Goal: Task Accomplishment & Management: Manage account settings

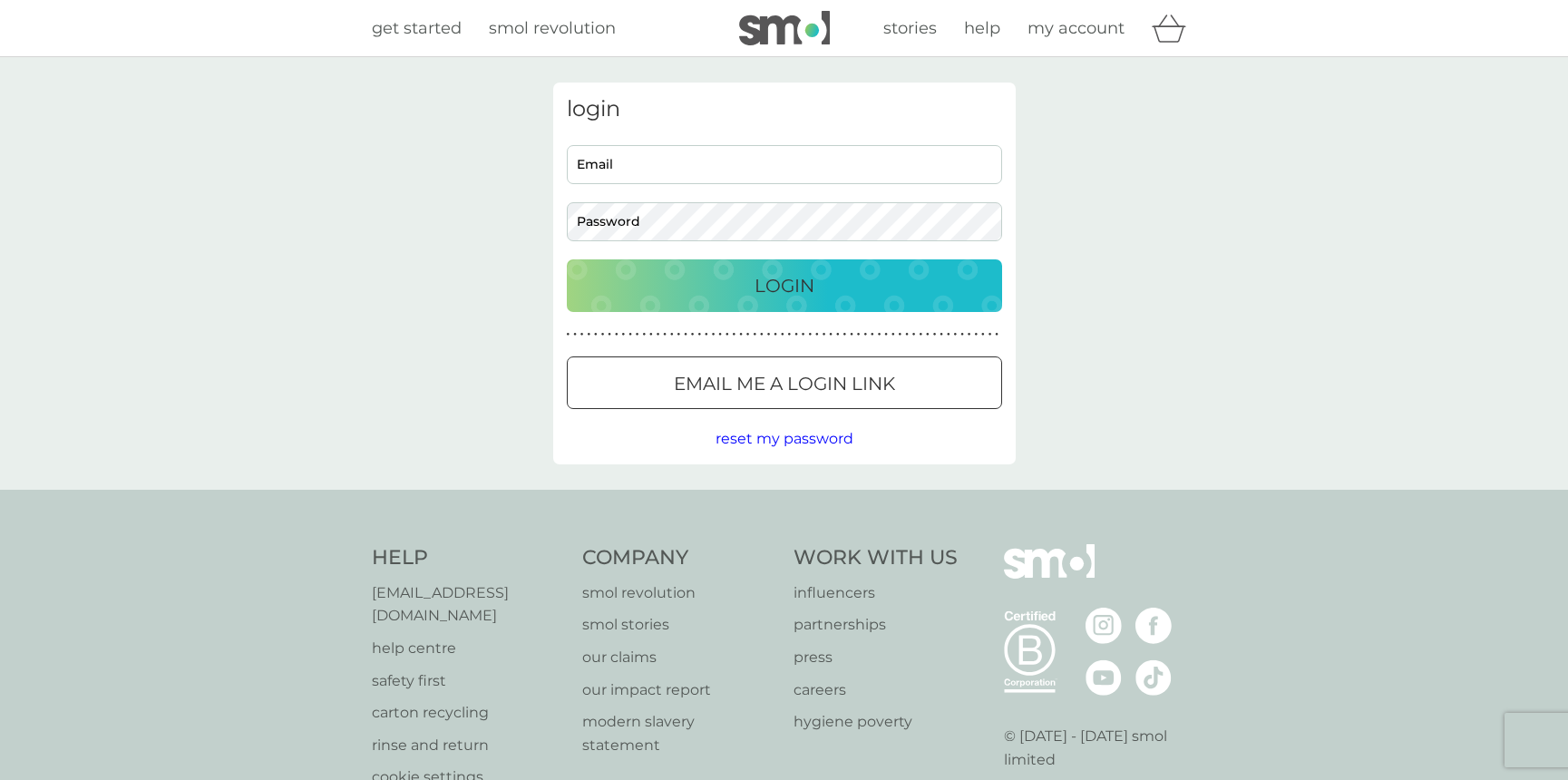
click at [636, 162] on input "Email" at bounding box center [784, 165] width 436 height 39
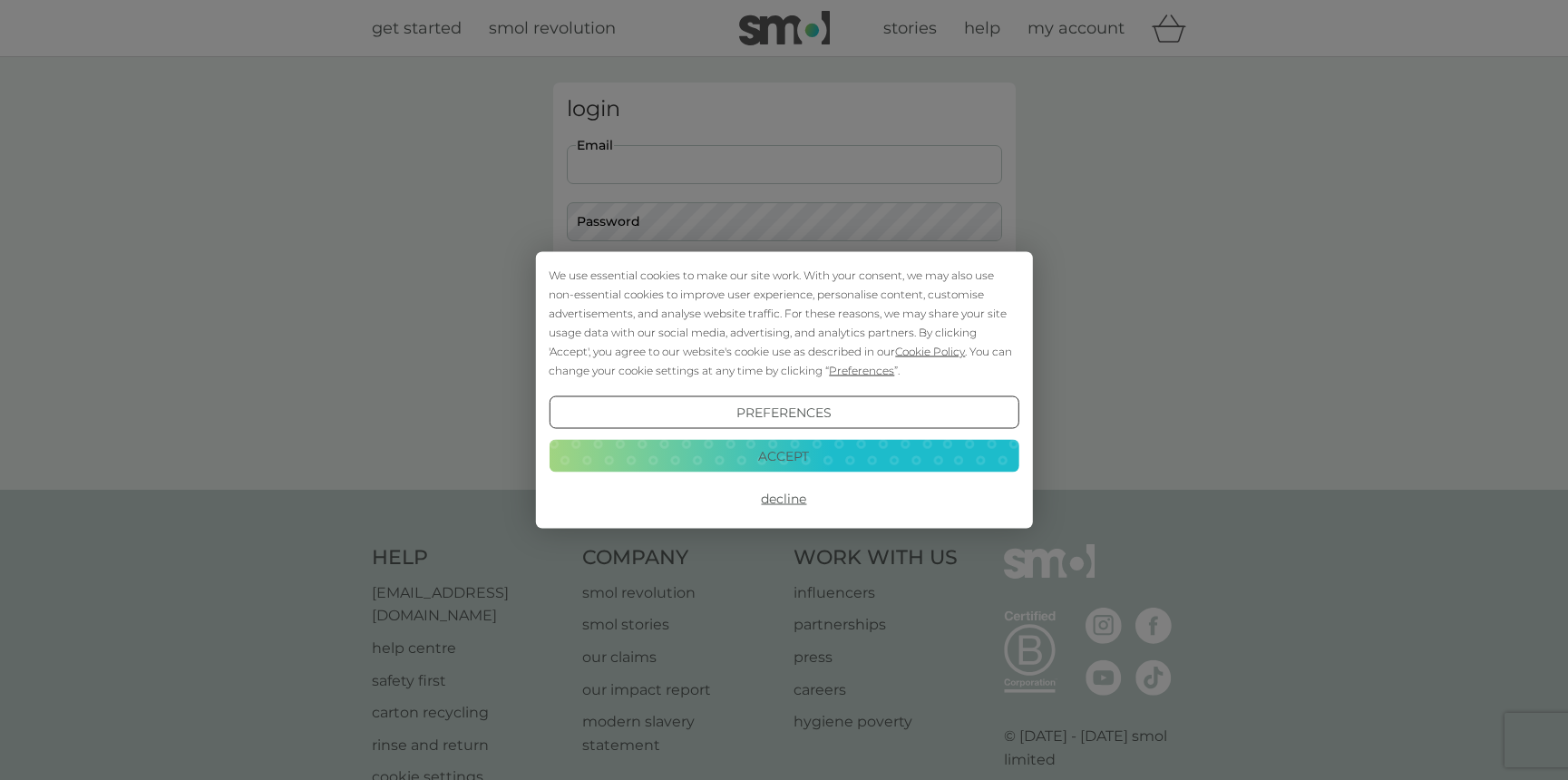
type input "[PERSON_NAME][EMAIL_ADDRESS][PERSON_NAME][DOMAIN_NAME]"
click at [788, 493] on button "Decline" at bounding box center [784, 499] width 470 height 32
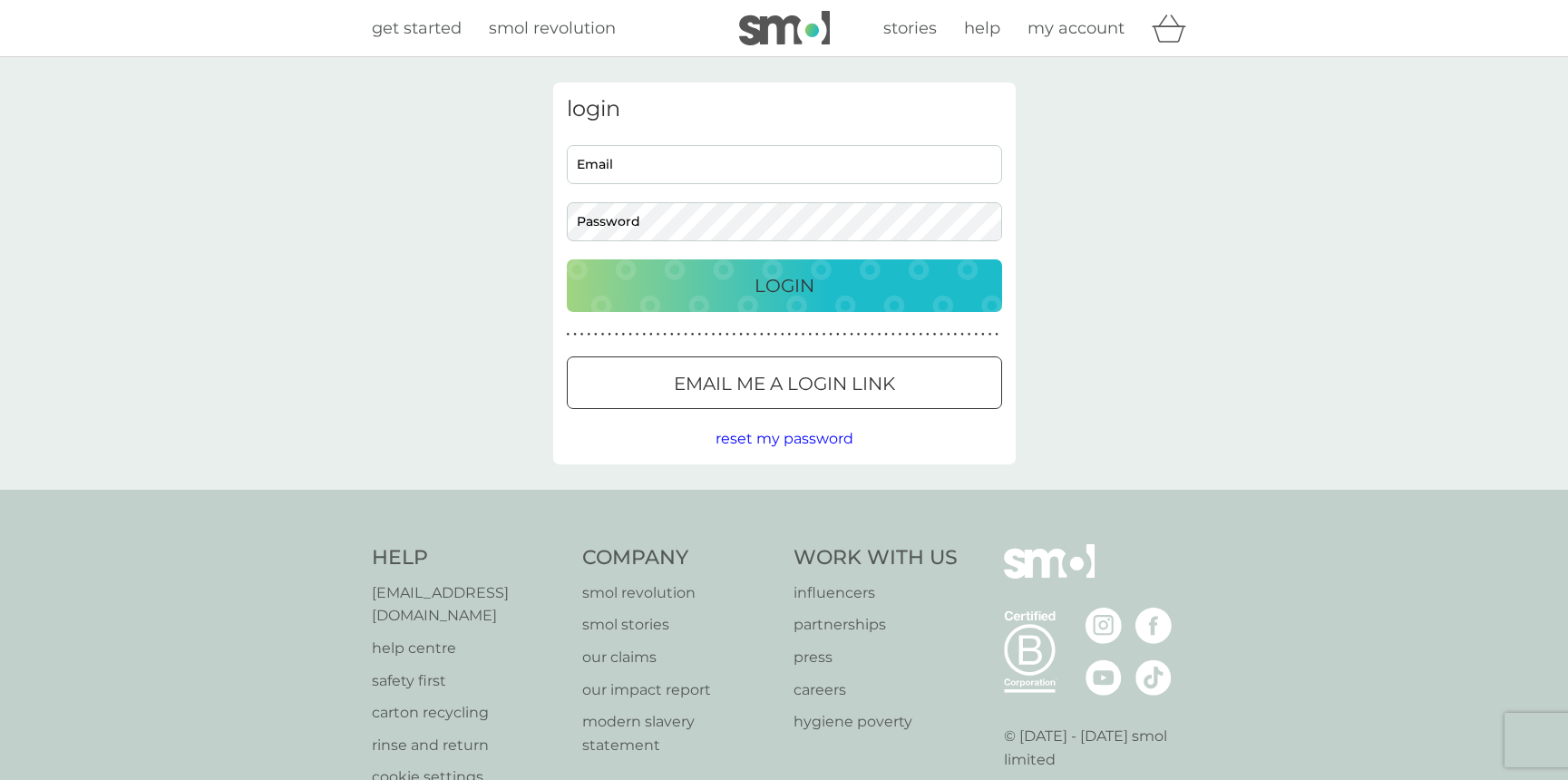
click at [654, 169] on input "Email" at bounding box center [784, 165] width 436 height 39
type input "[PERSON_NAME][EMAIL_ADDRESS][PERSON_NAME][DOMAIN_NAME]"
click at [477, 242] on div "login jason.rabinowitz@btinternet.com Email Password Login ● ● ● ● ● ● ● ● ● ● …" at bounding box center [784, 273] width 1568 height 433
click at [770, 438] on span "reset my password" at bounding box center [784, 439] width 138 height 18
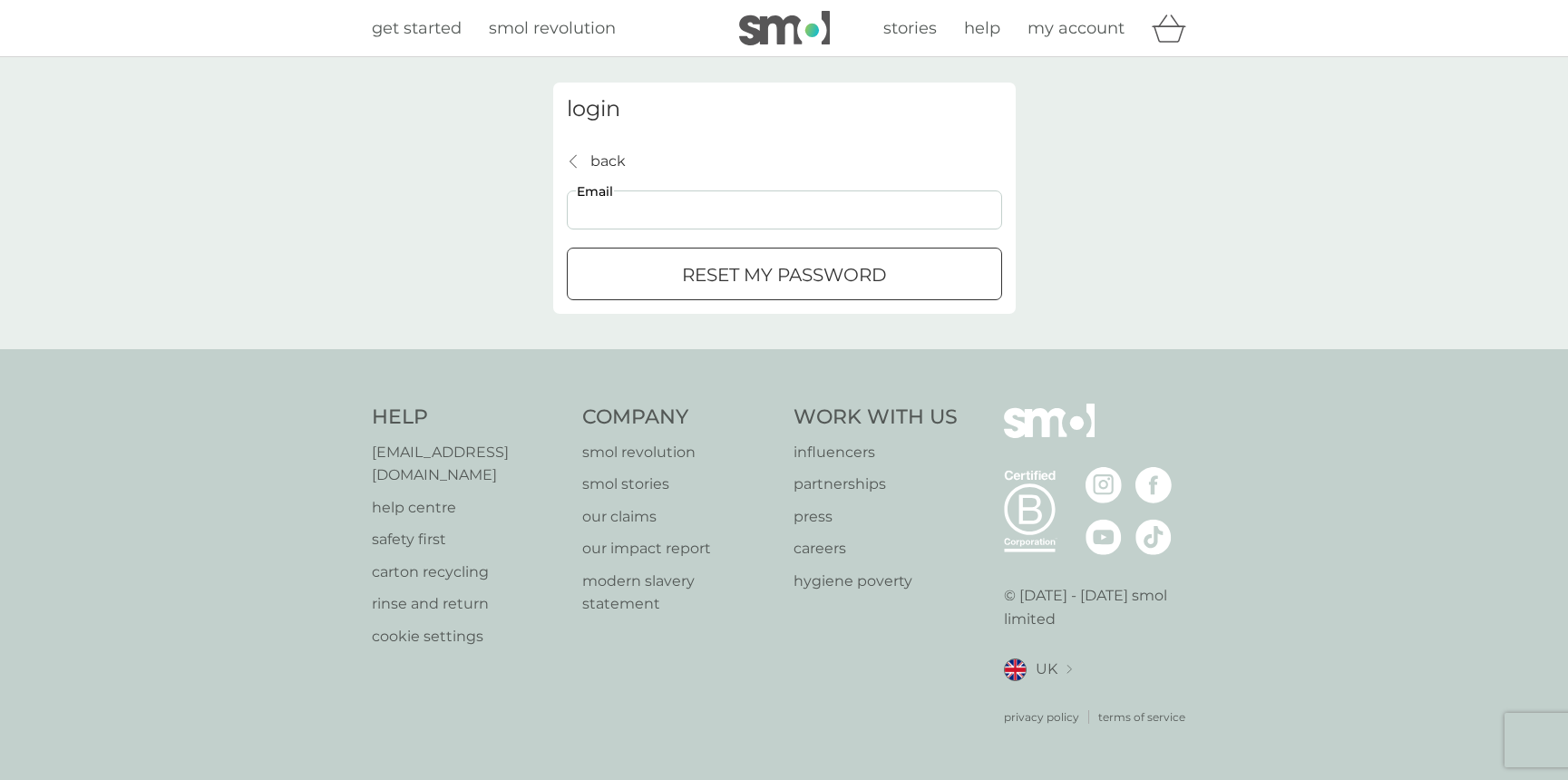
click at [656, 221] on input "Email" at bounding box center [784, 210] width 436 height 39
click at [655, 210] on input "Email" at bounding box center [784, 210] width 436 height 39
click at [615, 227] on input "Email" at bounding box center [784, 210] width 436 height 39
click at [614, 238] on div "back back Email reset my password" at bounding box center [784, 225] width 436 height 151
click at [611, 202] on input "Email" at bounding box center [784, 210] width 436 height 39
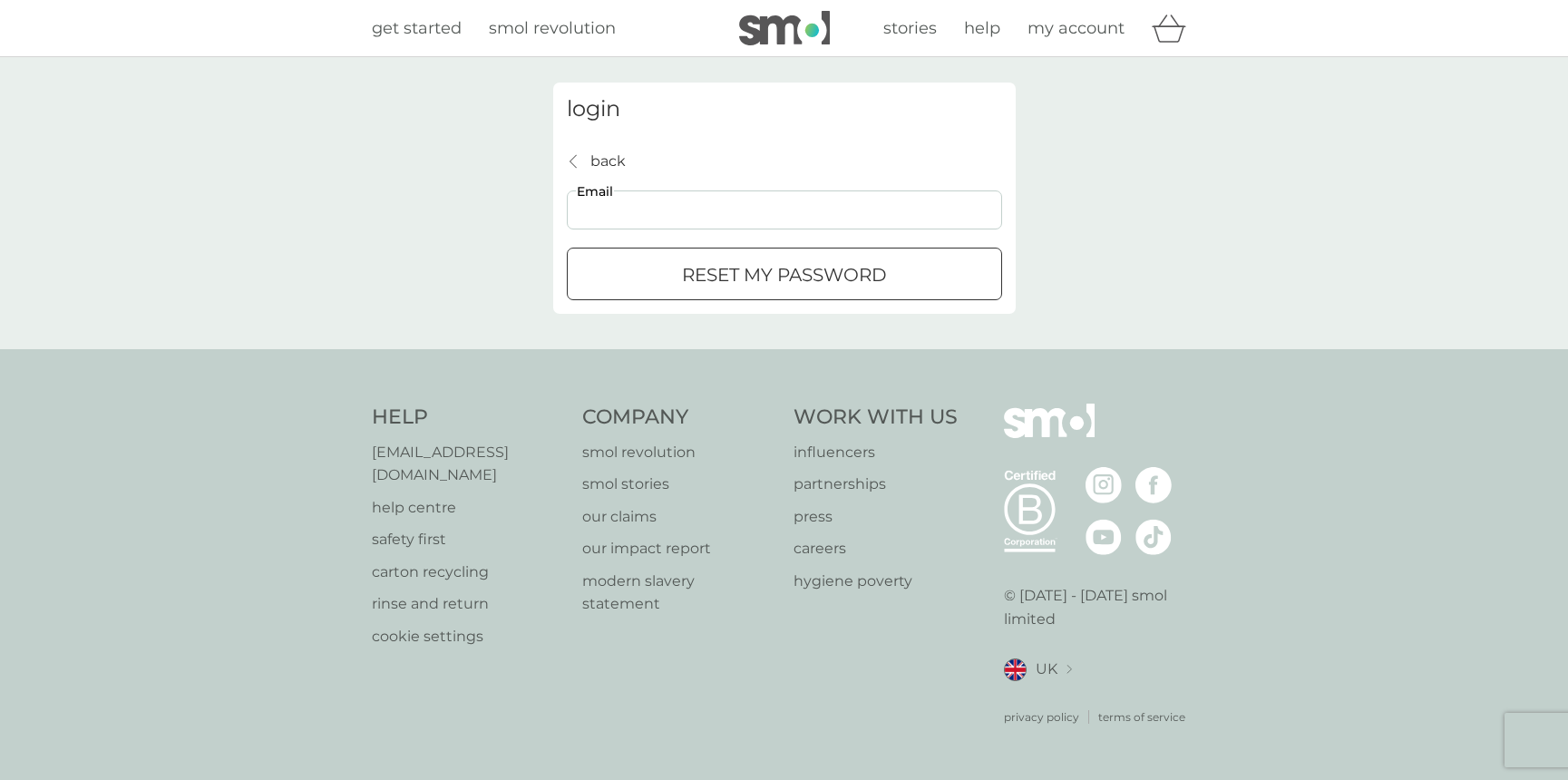
type input "[PERSON_NAME][EMAIL_ADDRESS][PERSON_NAME][DOMAIN_NAME]"
click at [755, 276] on div "submit" at bounding box center [784, 274] width 65 height 19
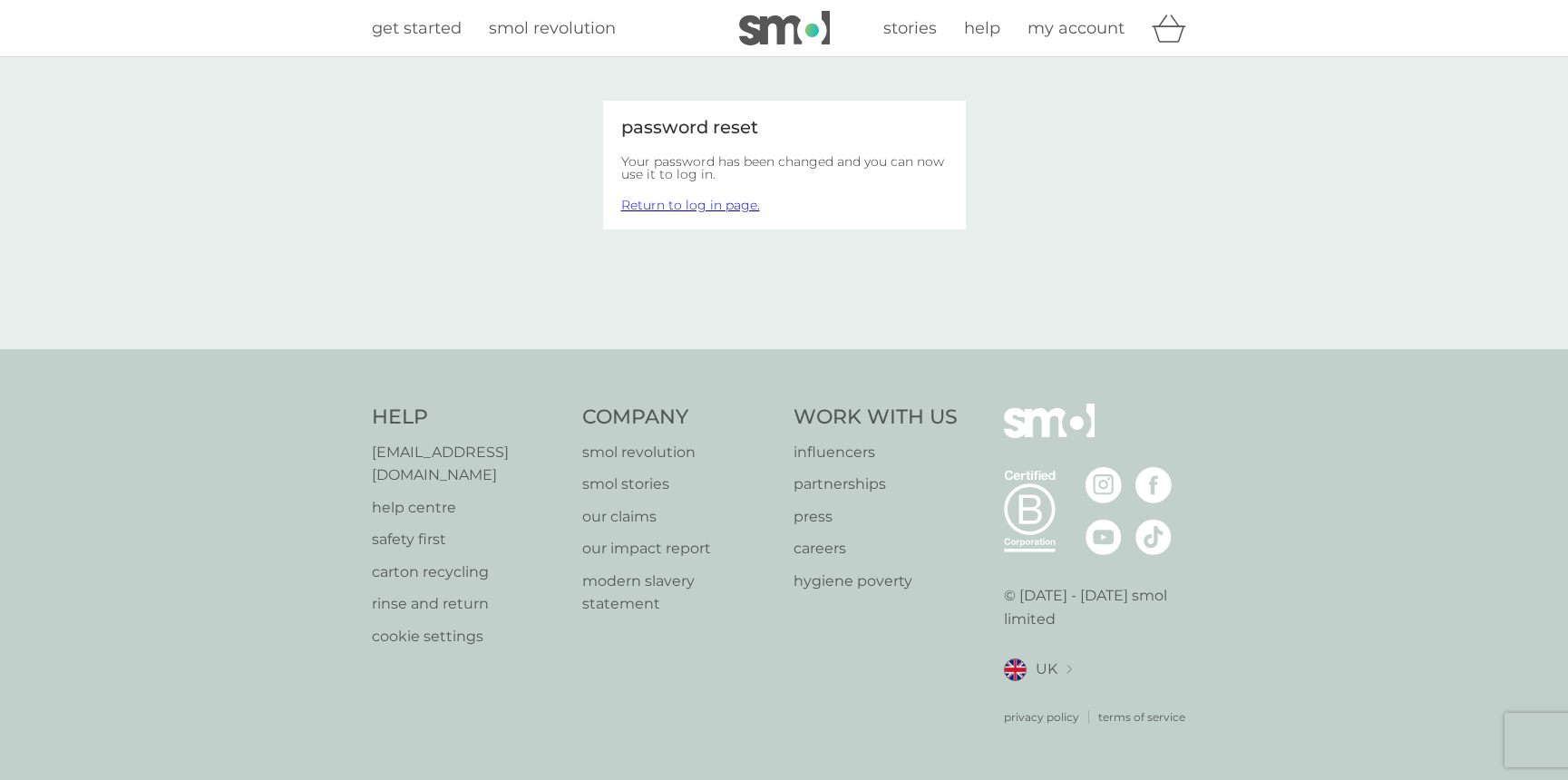
click at [699, 205] on link "Return to log in page." at bounding box center [690, 205] width 139 height 17
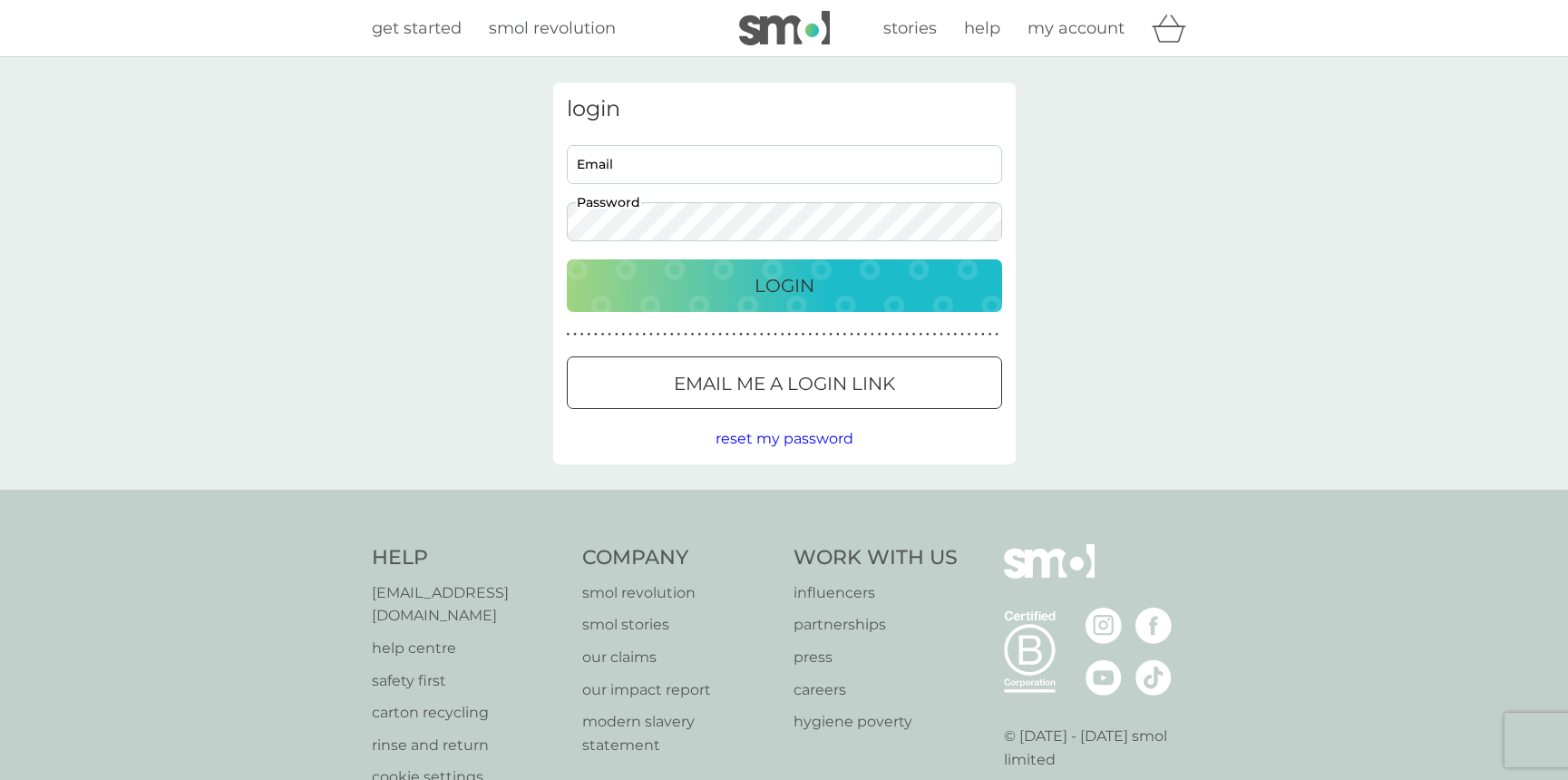
drag, startPoint x: 477, startPoint y: 253, endPoint x: 495, endPoint y: 230, distance: 29.2
click at [477, 253] on div "login Email Password Login ● ● ● ● ● ● ● ● ● ● ● ● ● ● ● ● ● ● ● ● ● ● ● ● ● ● …" at bounding box center [784, 273] width 1568 height 433
click at [623, 156] on input "Email" at bounding box center [784, 165] width 436 height 39
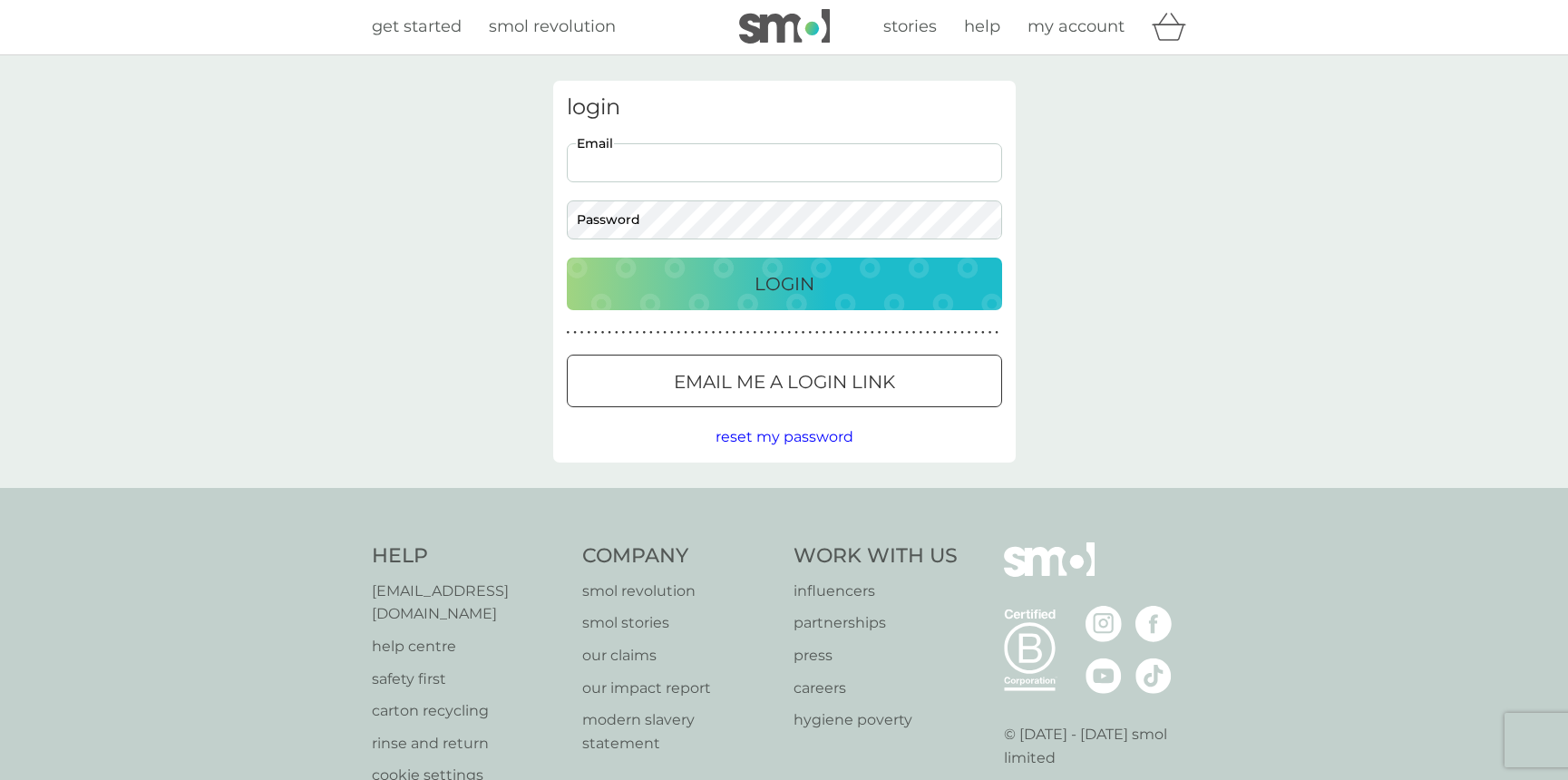
click at [635, 153] on input "Email" at bounding box center [784, 163] width 436 height 39
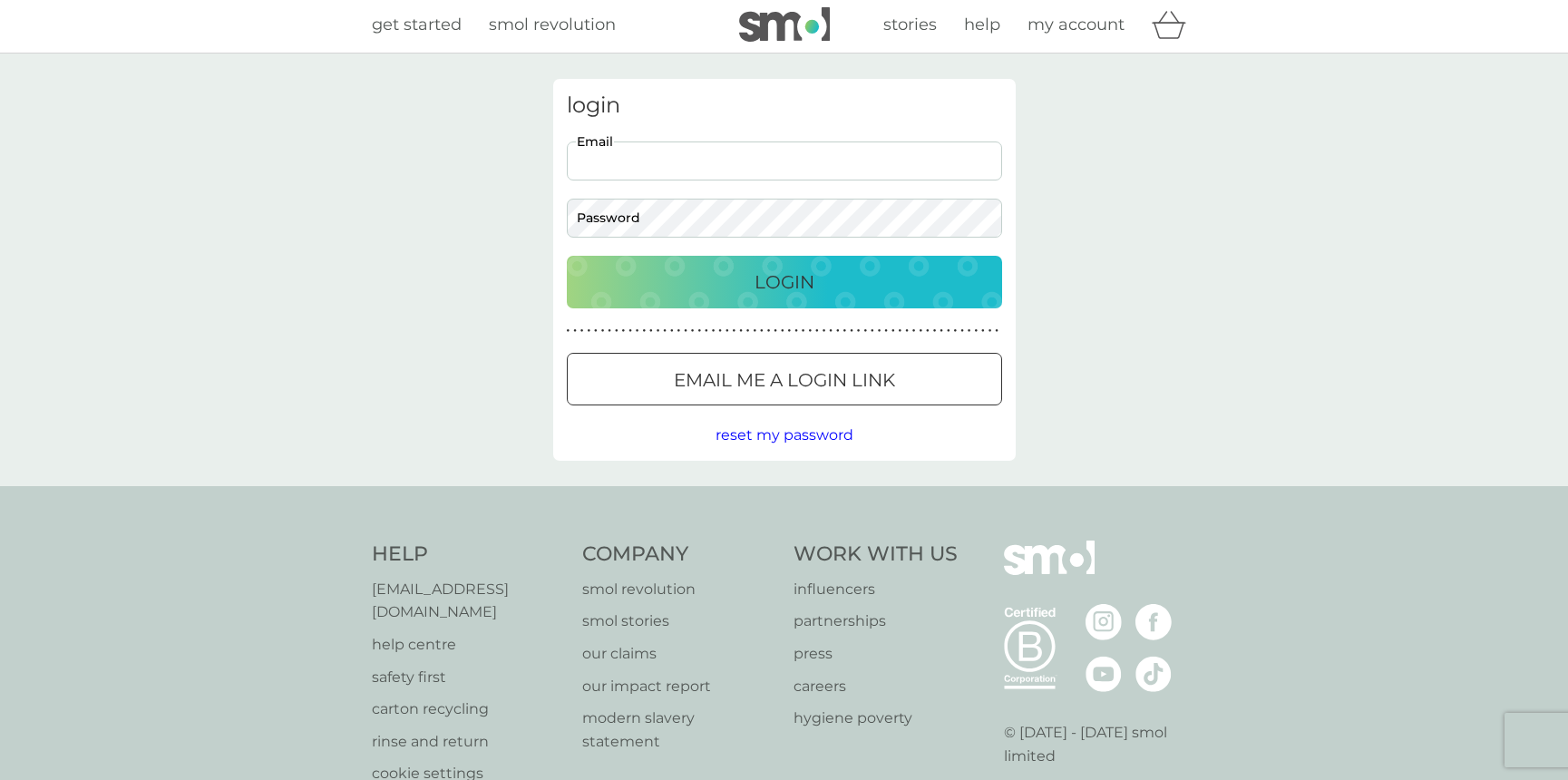
type input "[PERSON_NAME][EMAIL_ADDRESS][PERSON_NAME][DOMAIN_NAME]"
click at [781, 371] on div at bounding box center [784, 380] width 65 height 19
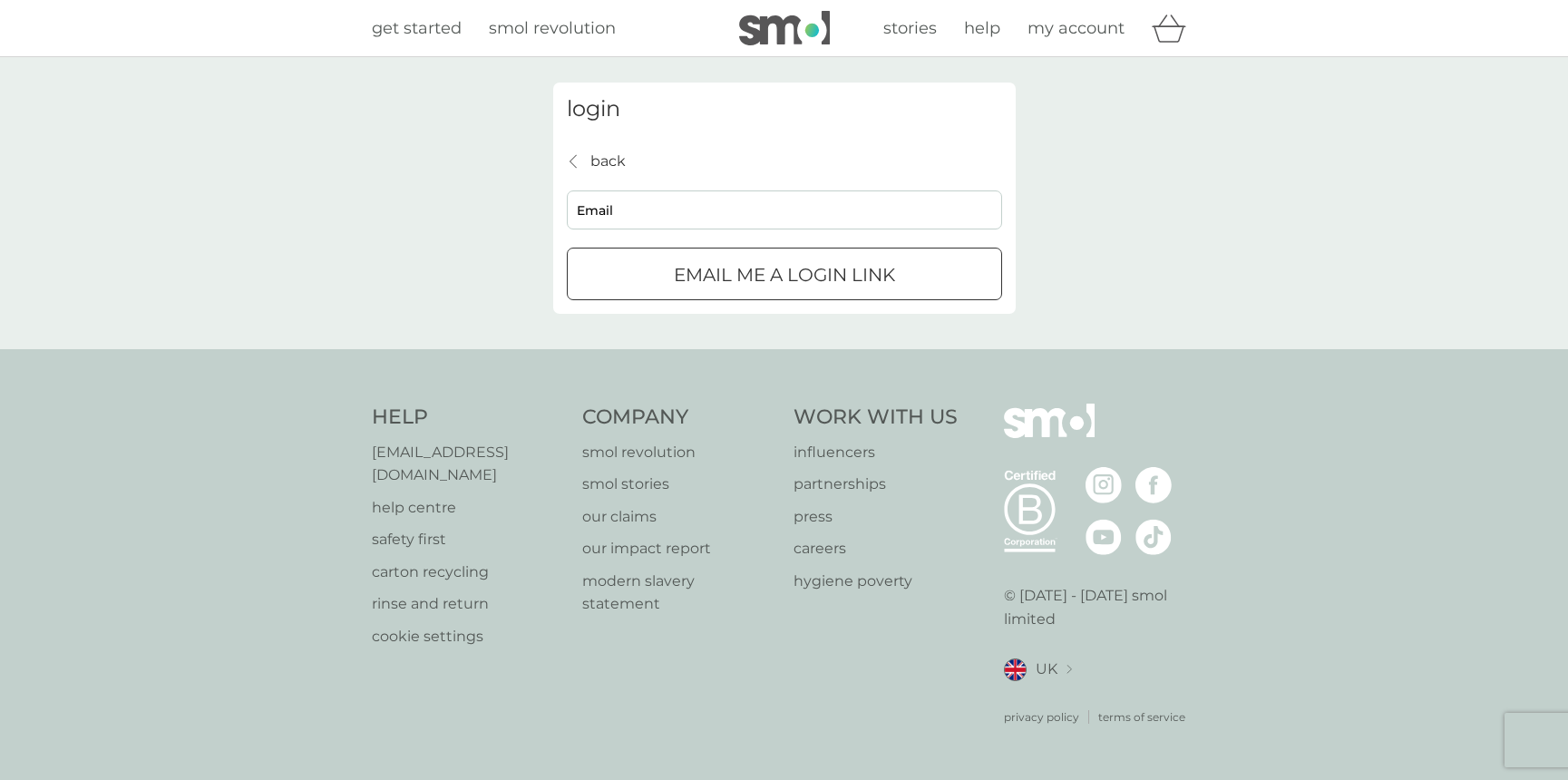
click at [651, 210] on input "Email" at bounding box center [784, 210] width 436 height 39
click at [757, 286] on p "Email me a login link" at bounding box center [784, 275] width 221 height 30
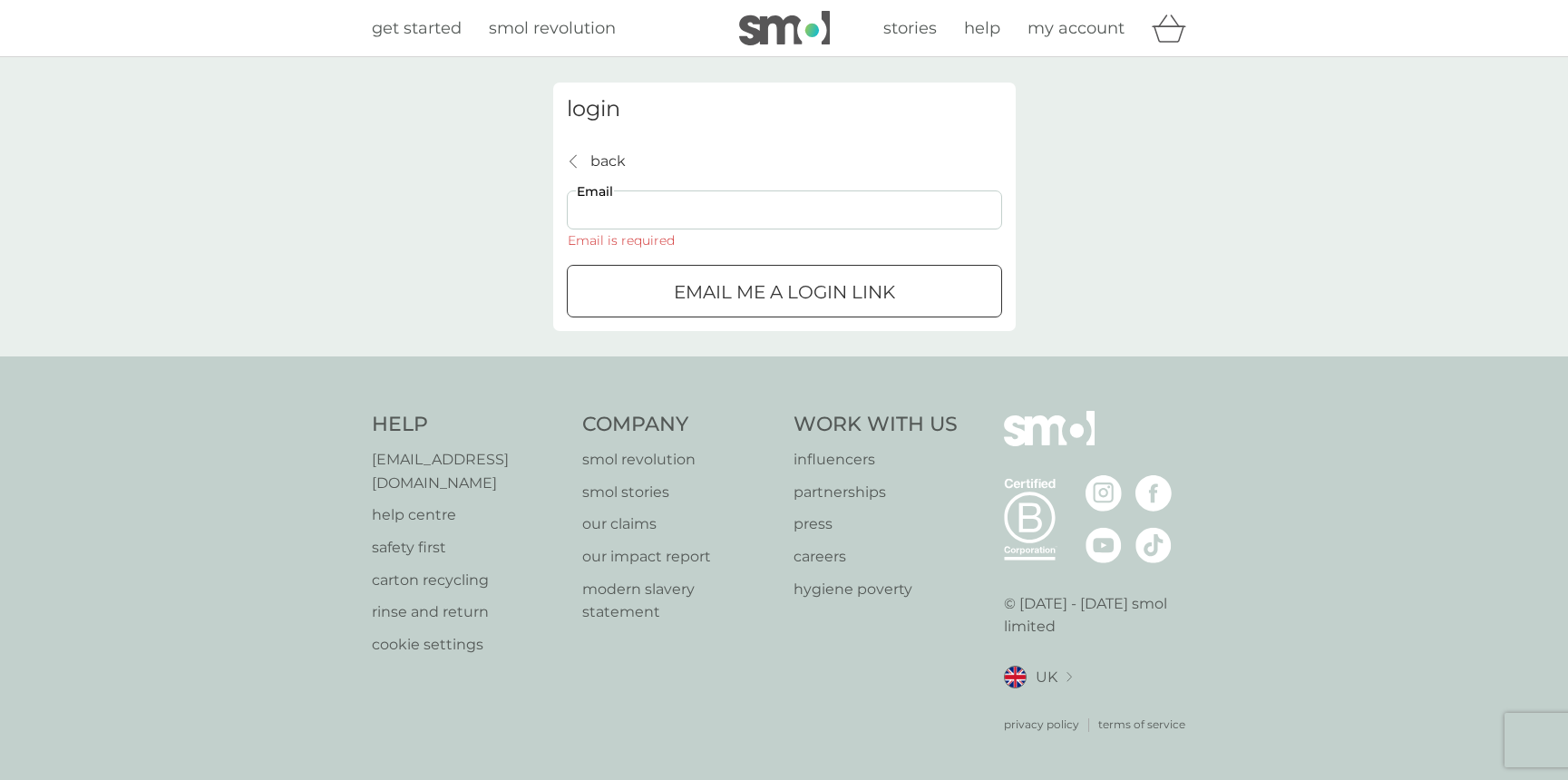
click at [680, 223] on input "Email" at bounding box center [784, 210] width 436 height 39
click at [685, 217] on input "Email" at bounding box center [784, 210] width 436 height 39
click at [689, 242] on div "Email Email is required" at bounding box center [784, 218] width 436 height 56
click at [676, 223] on input "Email" at bounding box center [784, 210] width 436 height 39
type input "[PERSON_NAME][EMAIL_ADDRESS][PERSON_NAME][DOMAIN_NAME]"
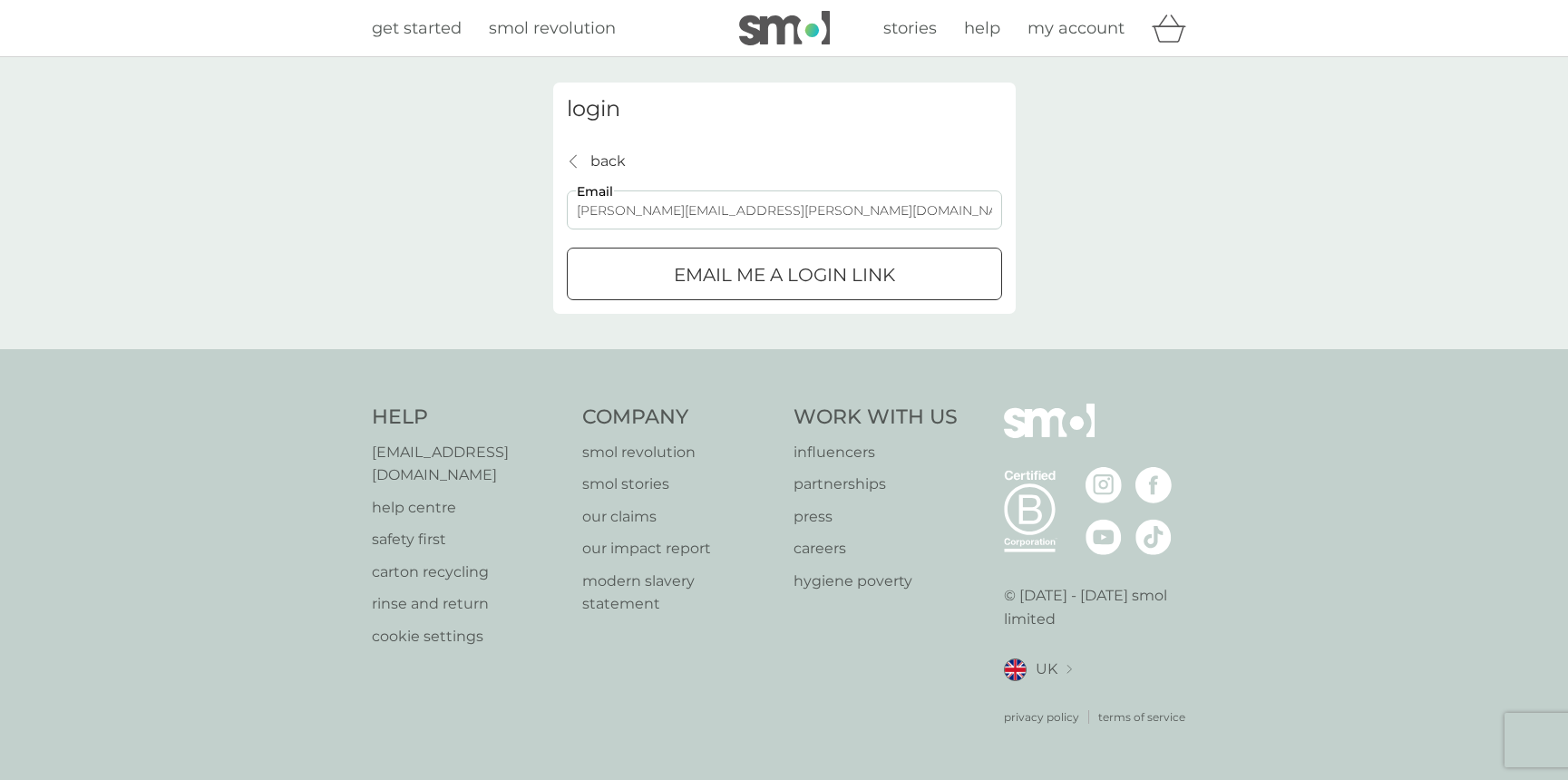
click at [818, 285] on p "Email me a login link" at bounding box center [784, 275] width 221 height 30
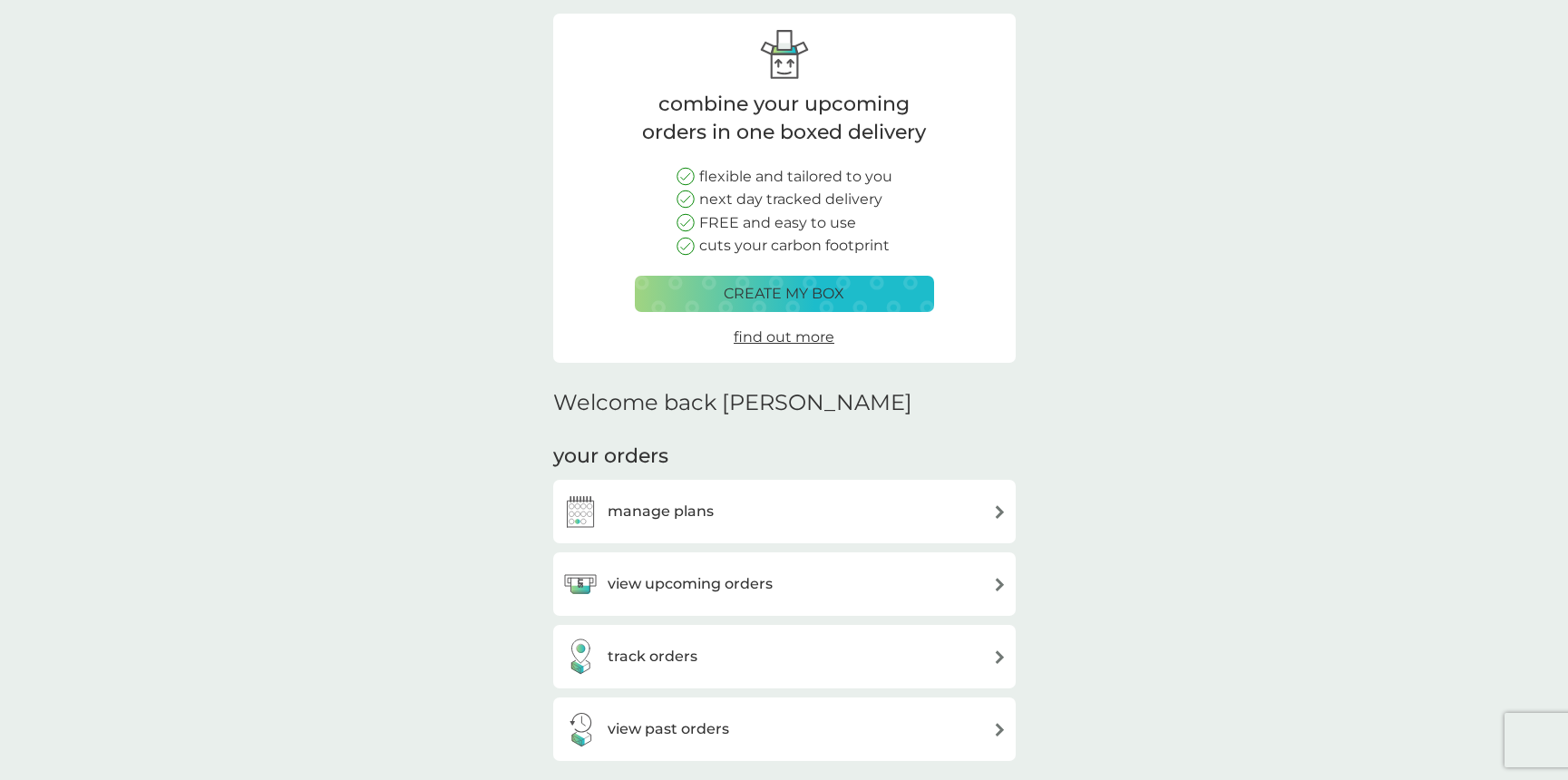
scroll to position [106, 0]
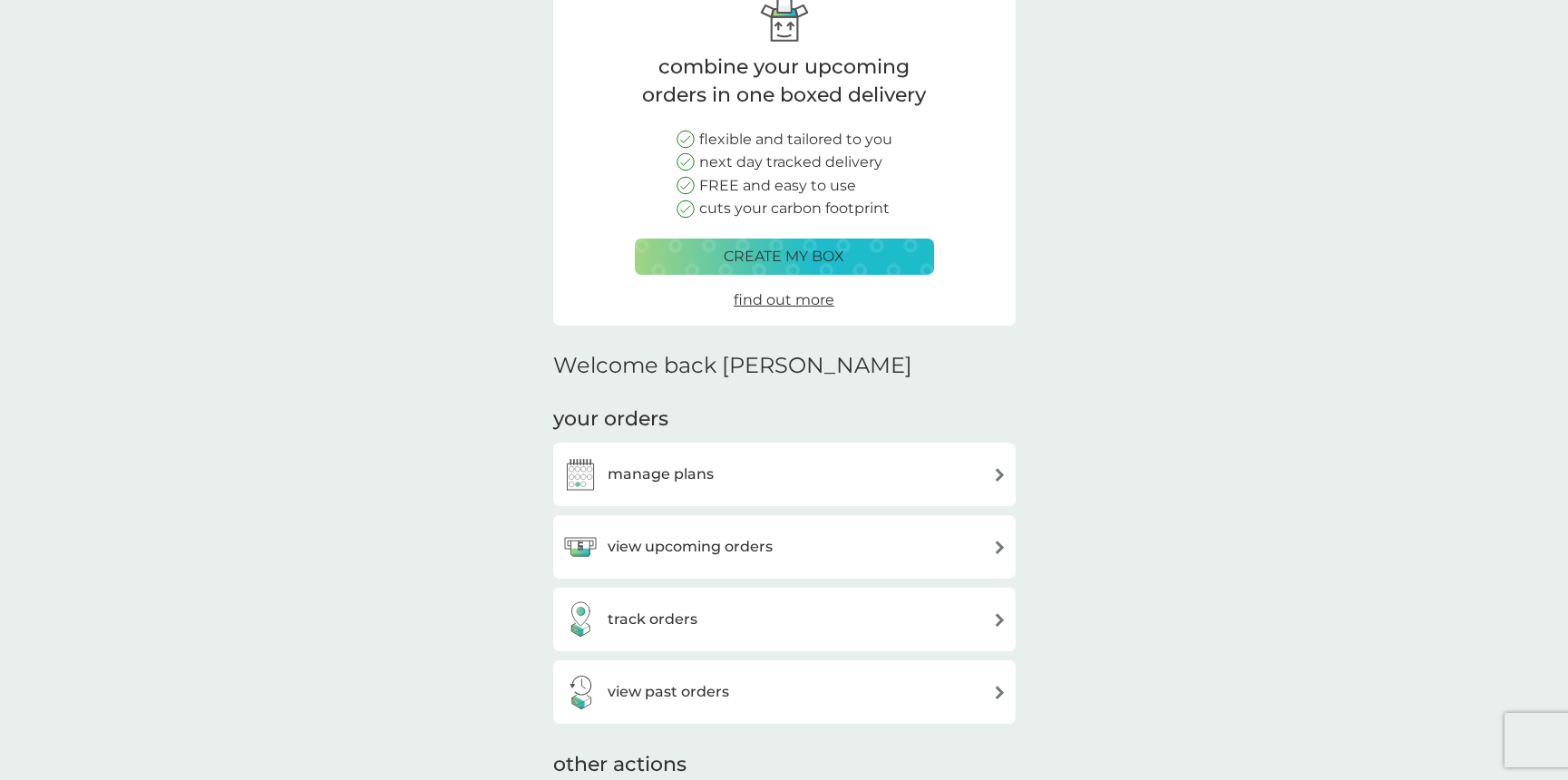
click at [664, 541] on h3 "view upcoming orders" at bounding box center [690, 547] width 165 height 24
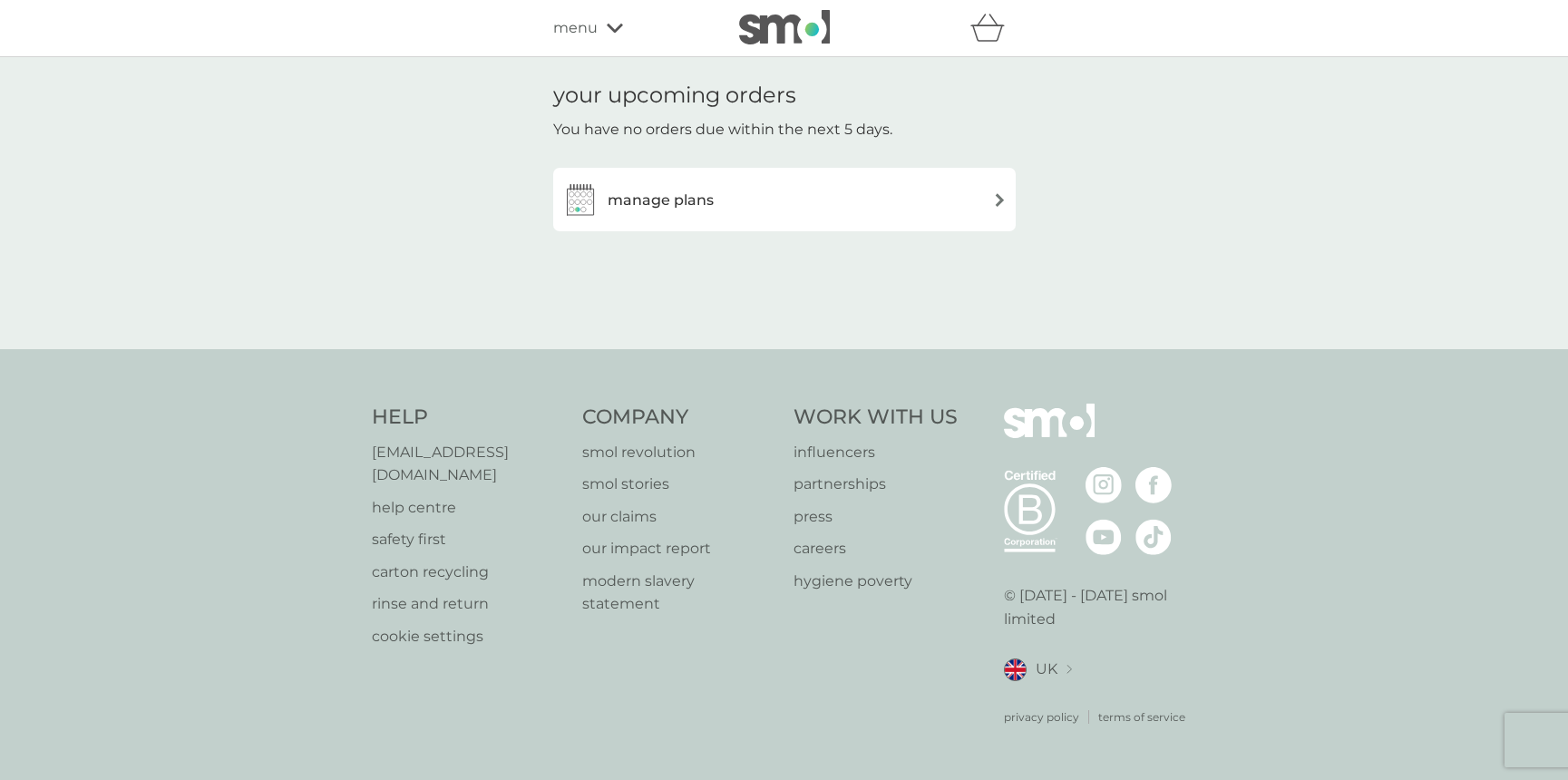
click at [671, 202] on h3 "manage plans" at bounding box center [661, 201] width 106 height 24
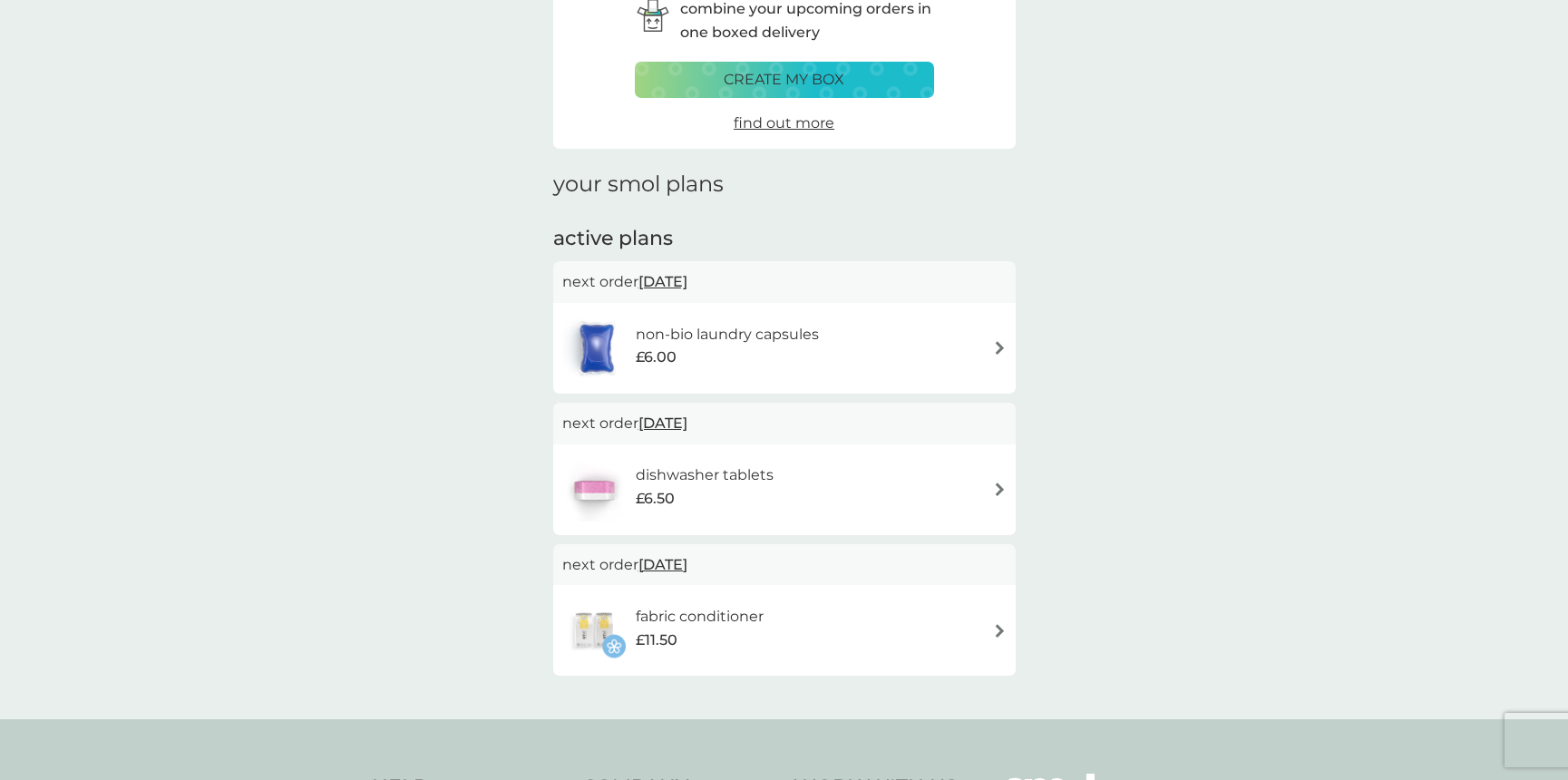
scroll to position [106, 0]
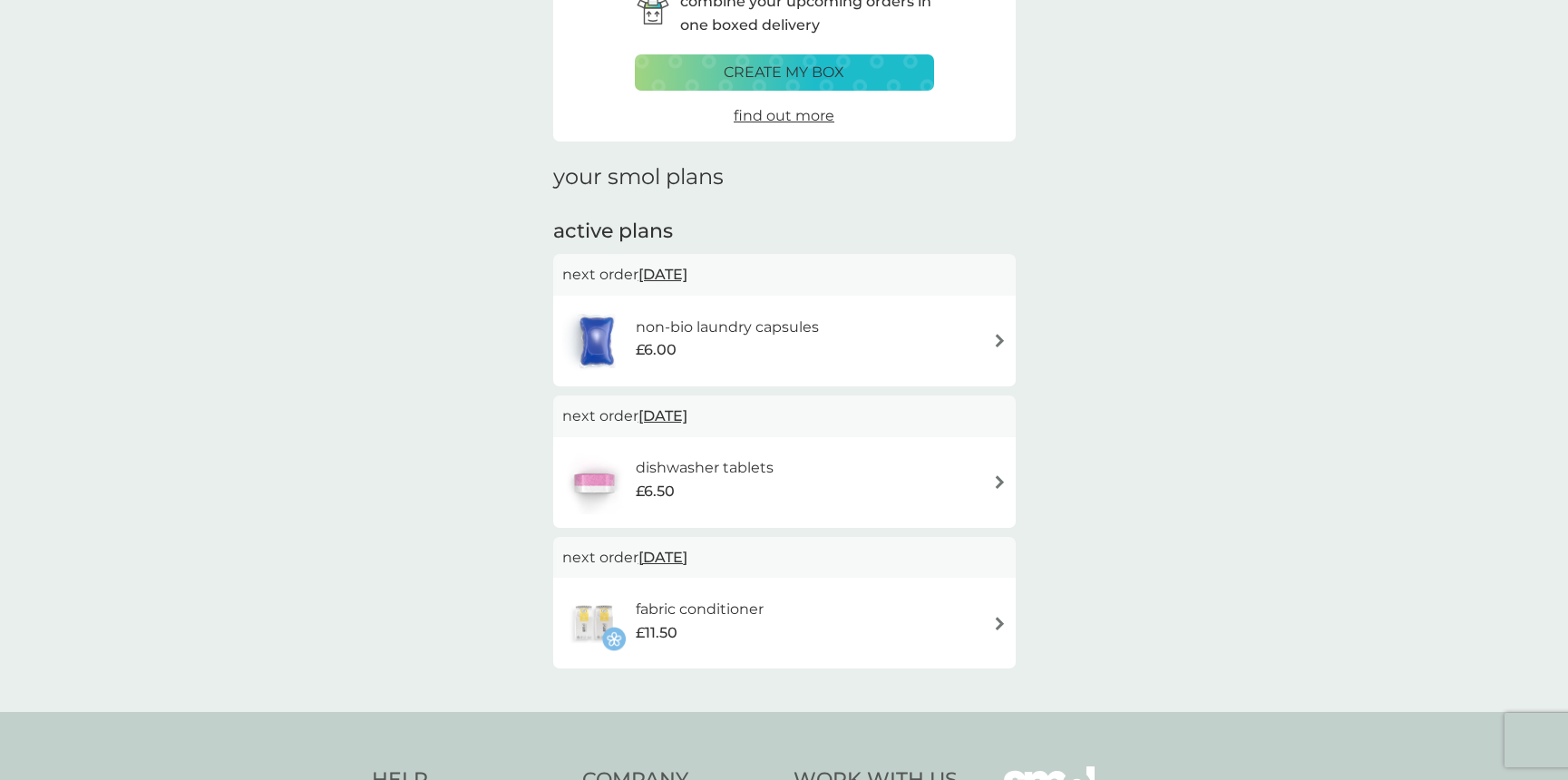
click at [687, 266] on span "25 Sep 2025" at bounding box center [663, 274] width 49 height 35
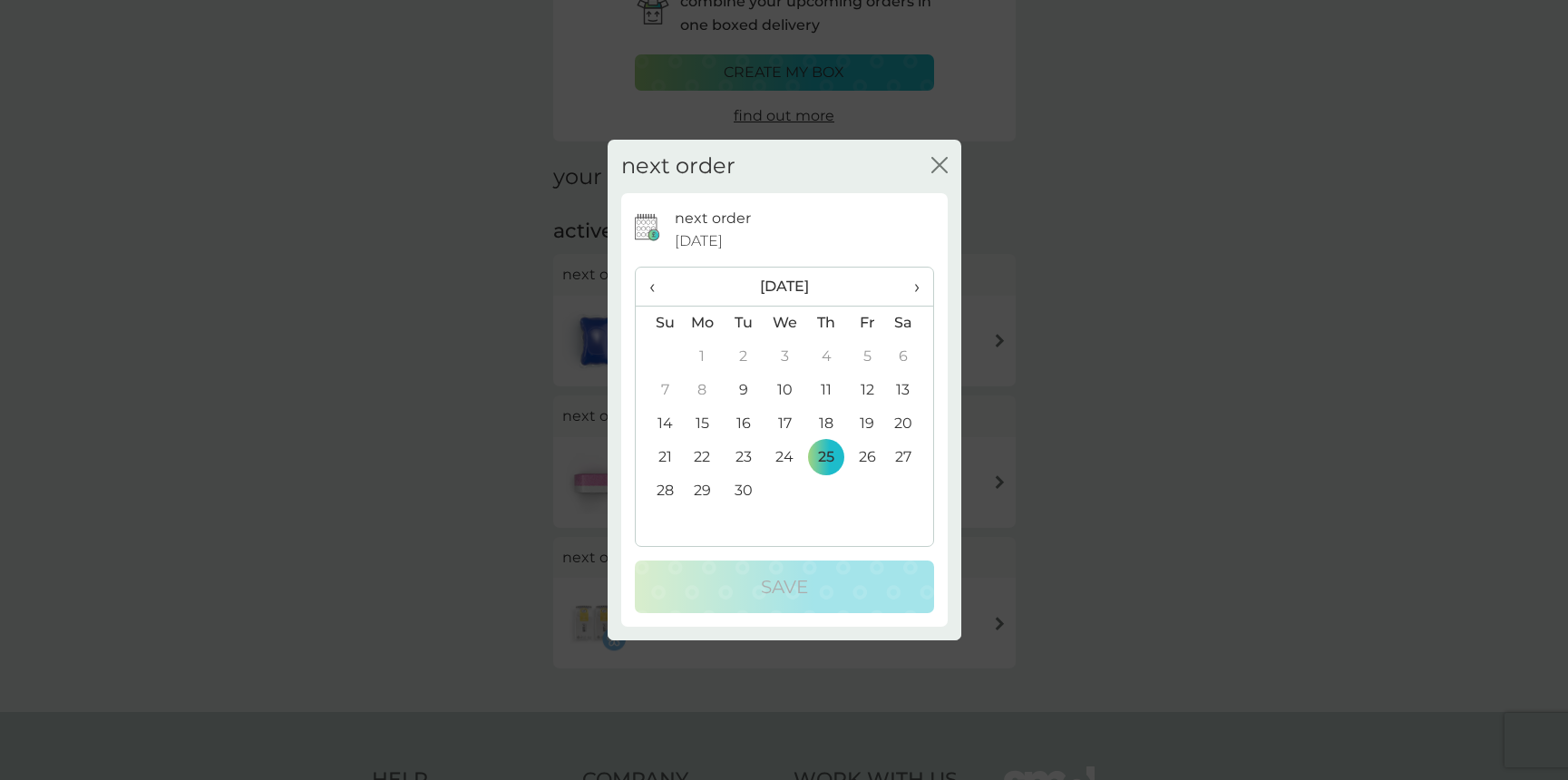
click at [944, 163] on icon "close" at bounding box center [939, 165] width 17 height 17
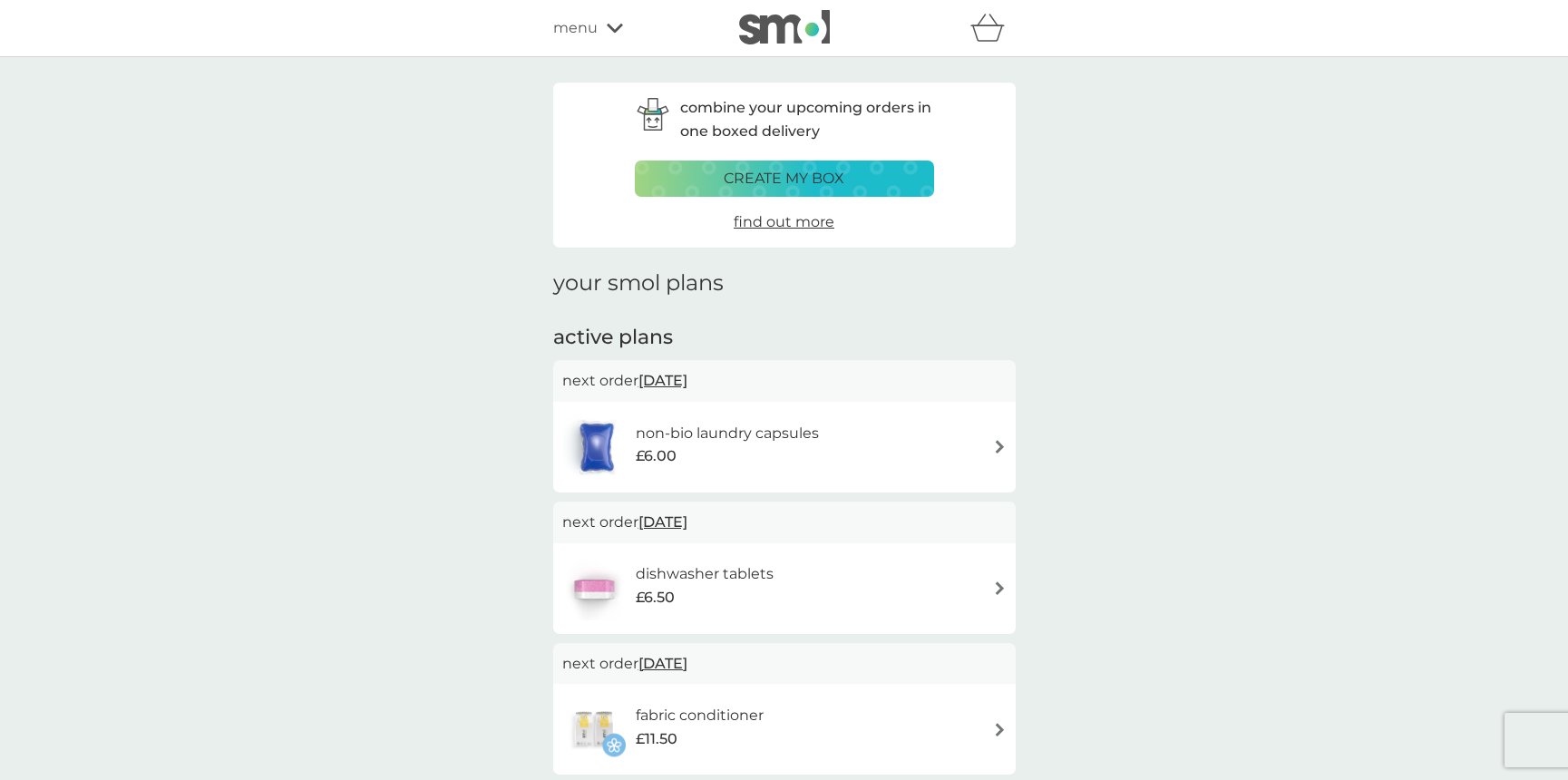
scroll to position [0, 0]
click at [596, 25] on span "menu" at bounding box center [575, 29] width 44 height 24
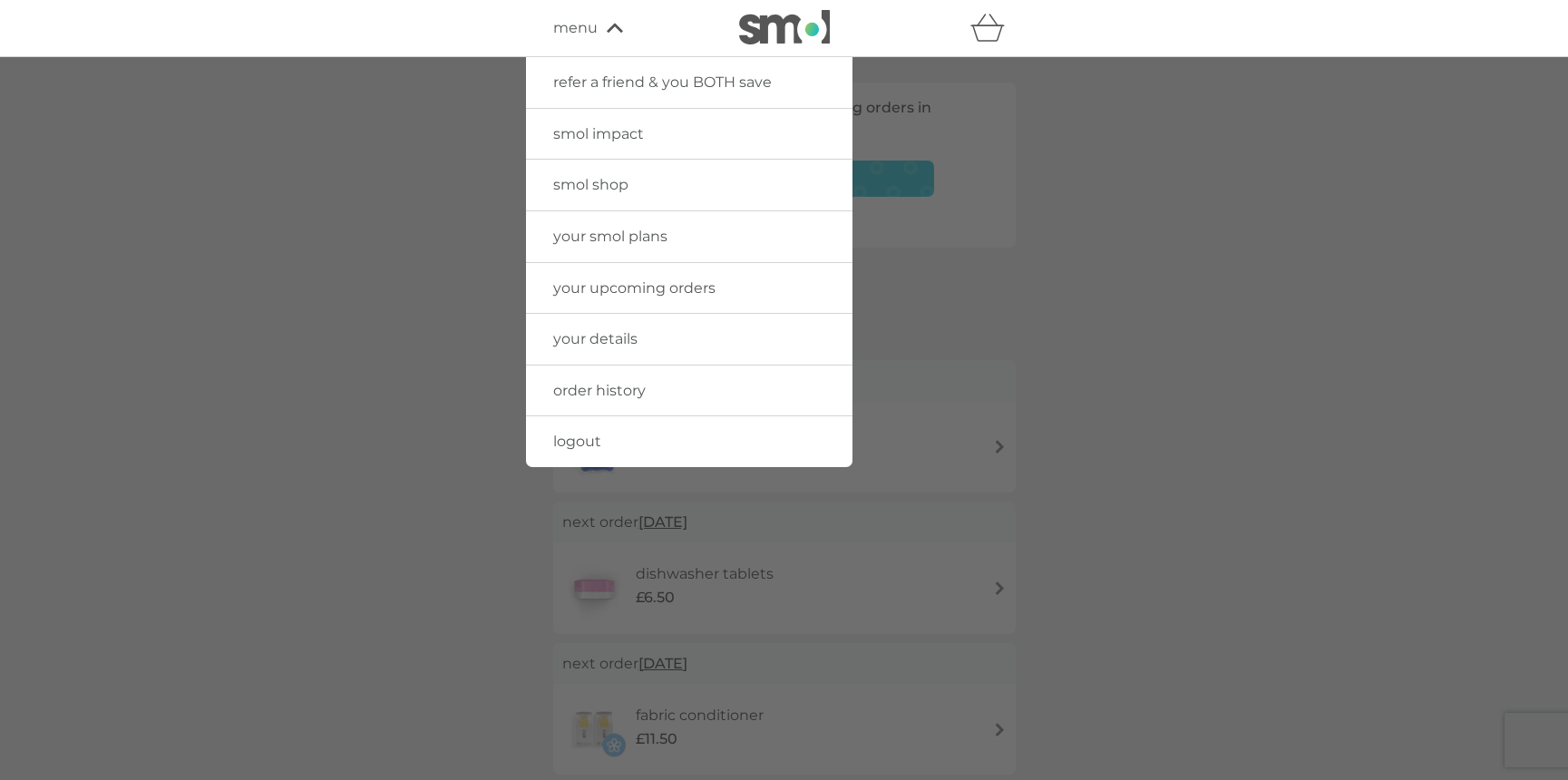
scroll to position [0, 1]
click at [612, 227] on span "your smol plans" at bounding box center [610, 236] width 114 height 18
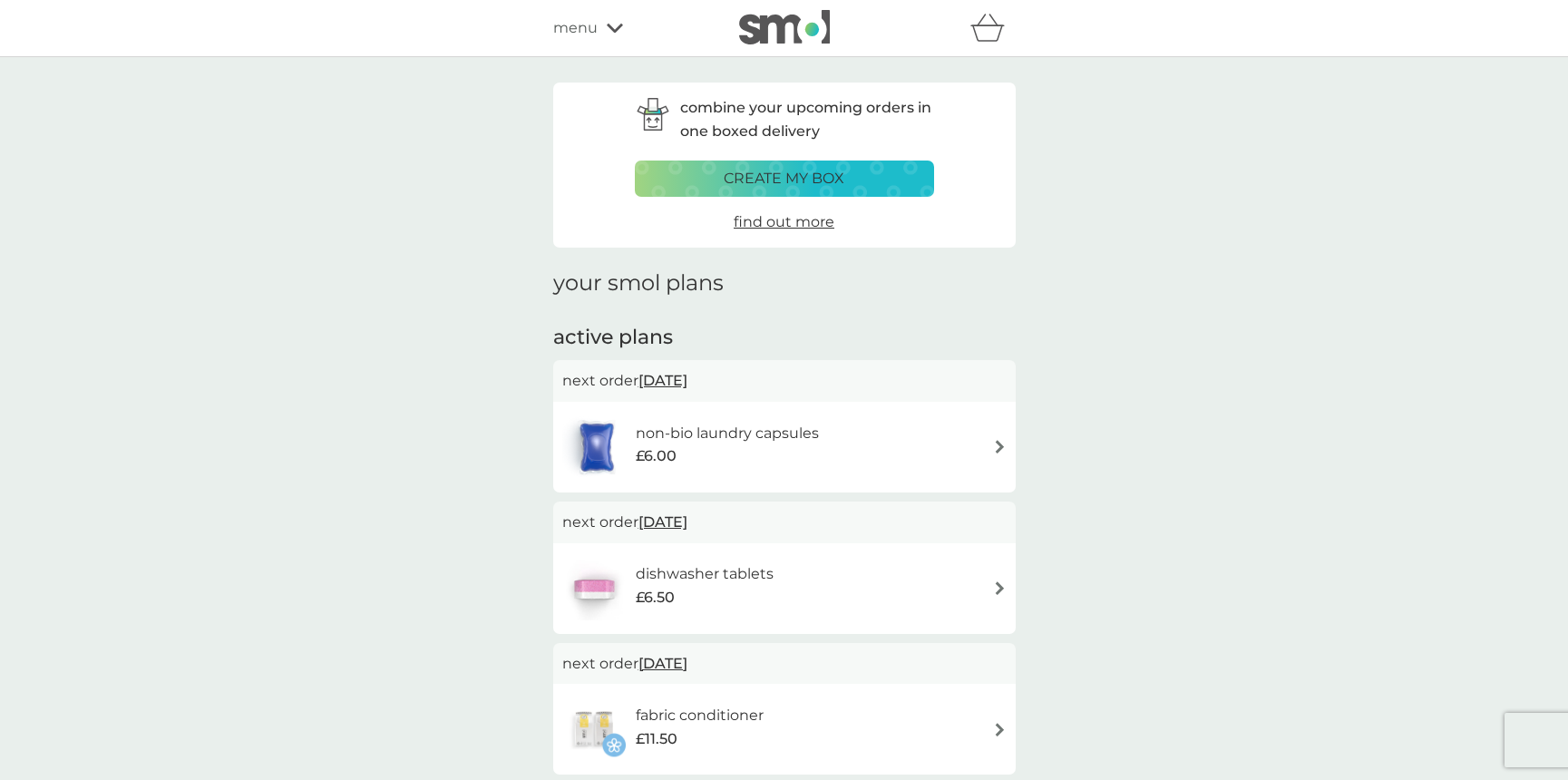
scroll to position [0, 0]
click at [915, 440] on div "non-bio laundry capsules £6.00" at bounding box center [784, 447] width 444 height 64
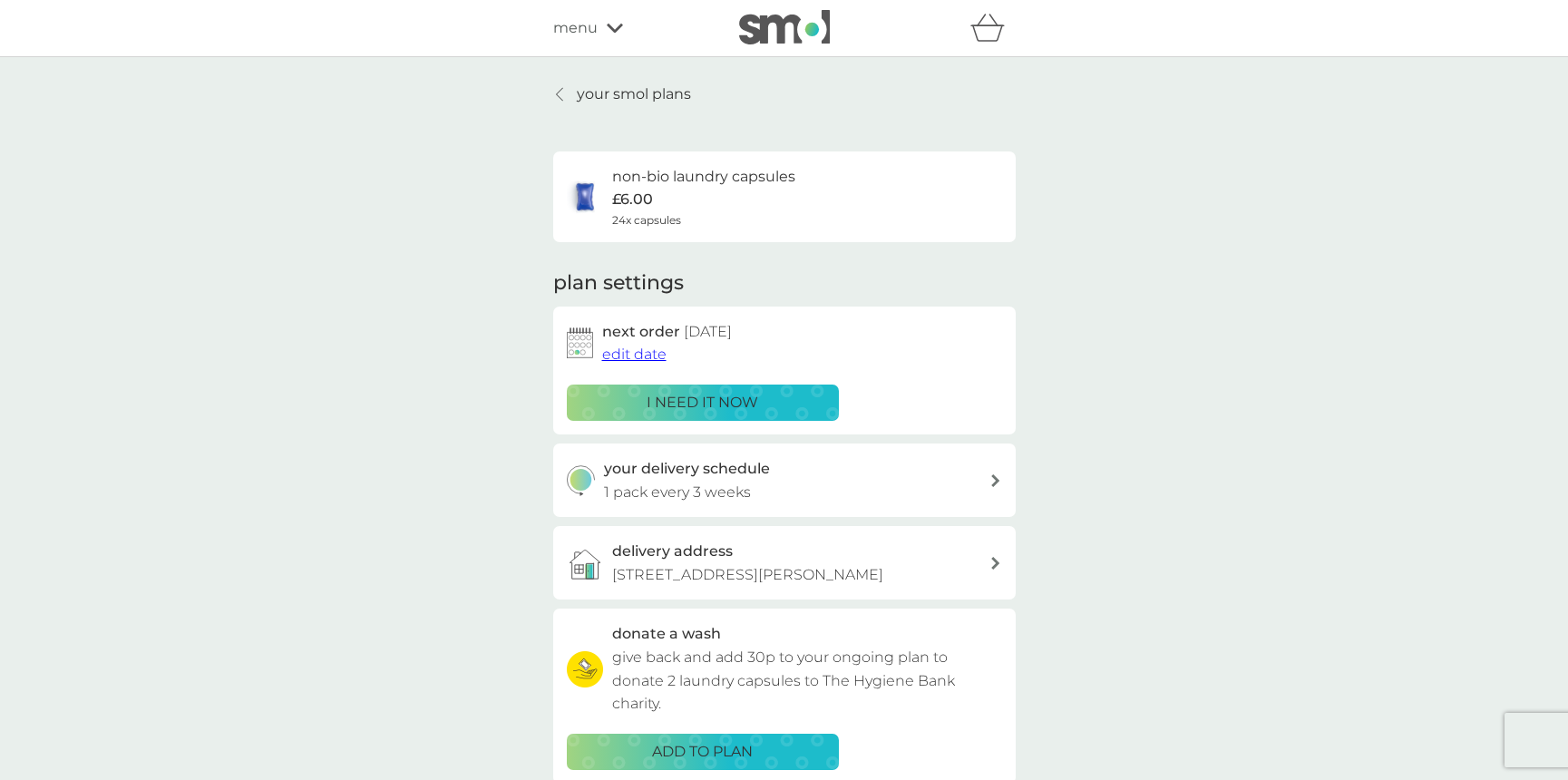
click at [641, 95] on p "your smol plans" at bounding box center [634, 94] width 114 height 24
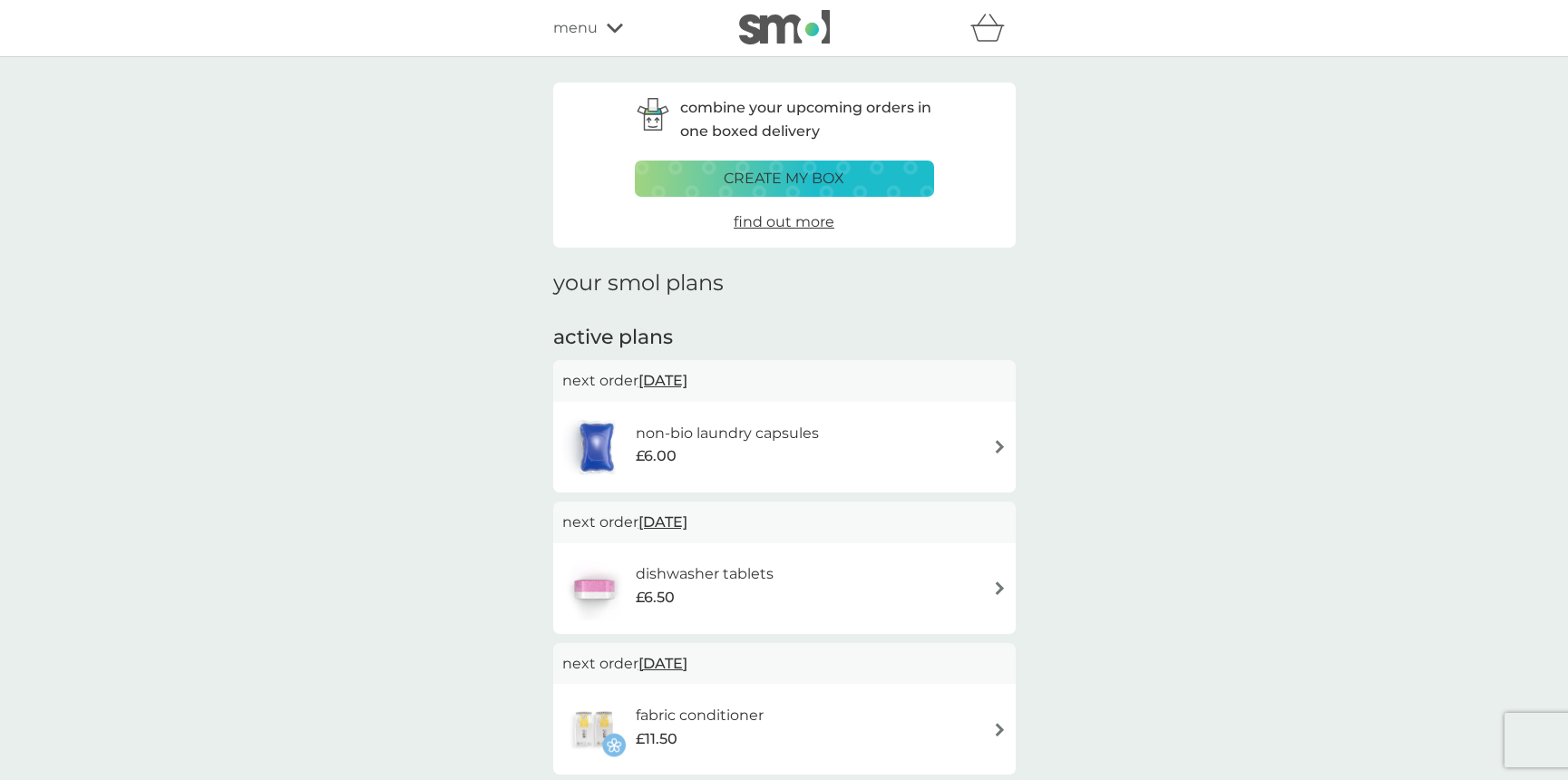
click at [585, 30] on span "menu" at bounding box center [575, 29] width 44 height 24
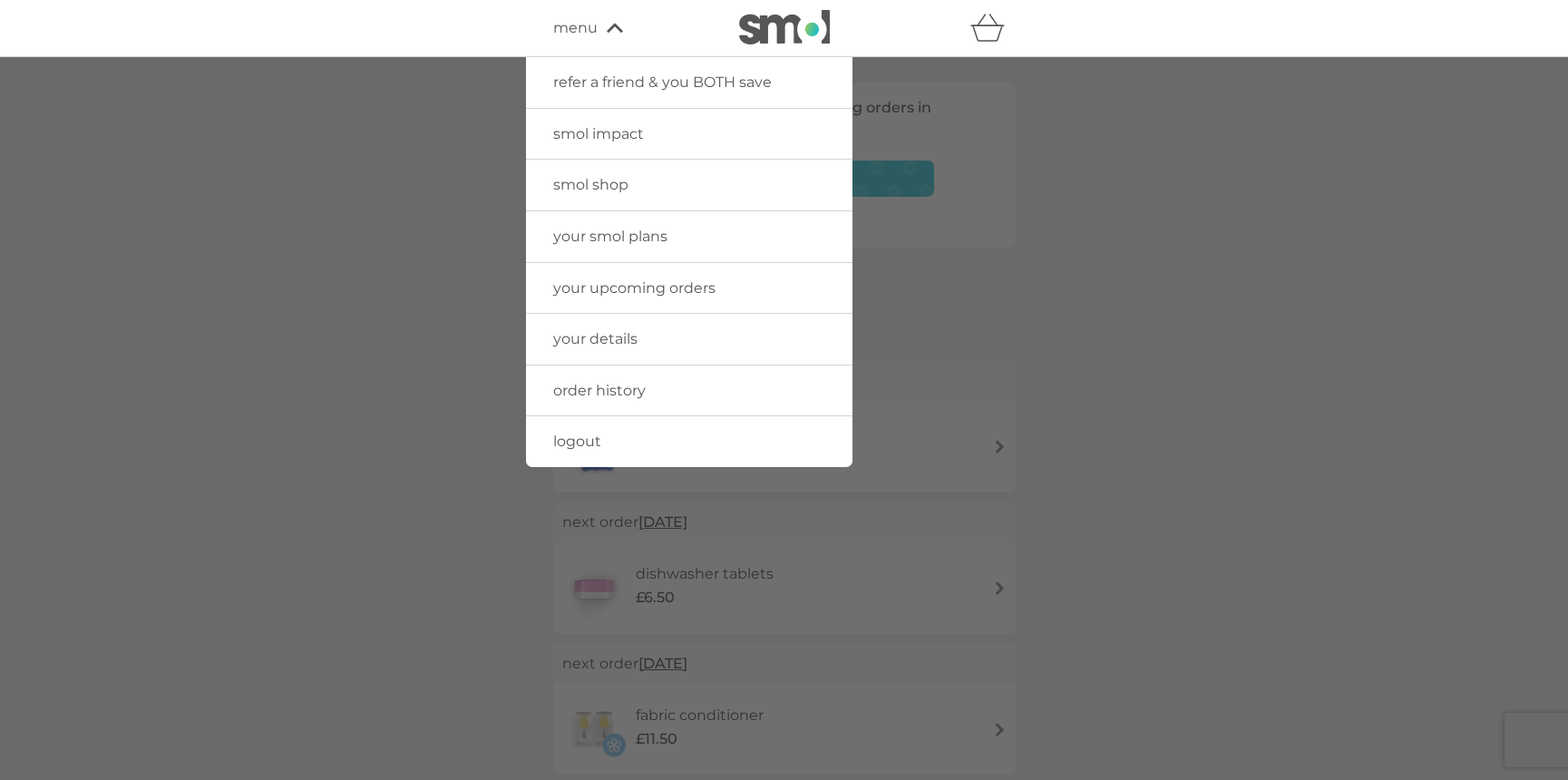
drag, startPoint x: 626, startPoint y: 390, endPoint x: 617, endPoint y: 384, distance: 10.8
click at [625, 390] on span "order history" at bounding box center [600, 390] width 92 height 18
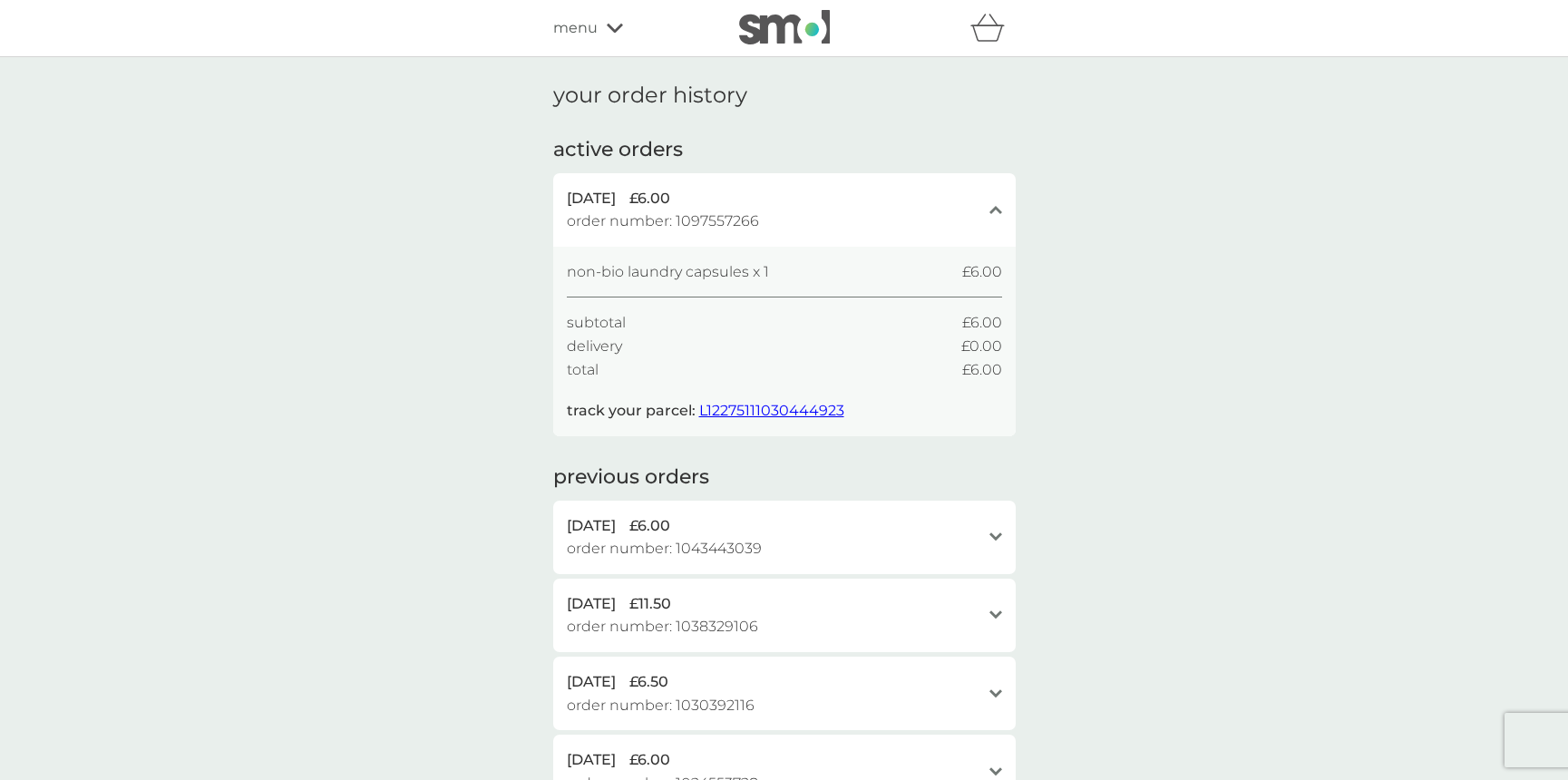
click at [784, 406] on span "L12275111030444923" at bounding box center [772, 411] width 145 height 18
